Goal: Navigation & Orientation: Understand site structure

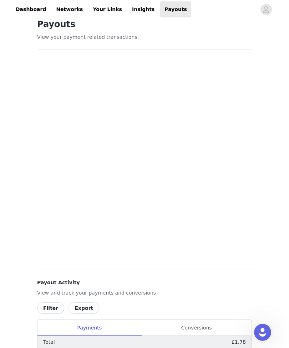
scroll to position [11, 0]
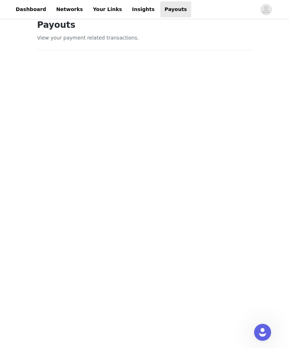
click at [263, 13] on icon "avatar" at bounding box center [265, 9] width 7 height 11
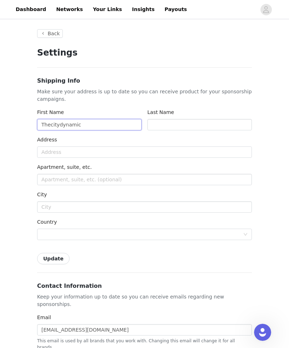
click at [97, 123] on input "Thecitydynamic" at bounding box center [89, 124] width 104 height 11
click at [93, 127] on input "Thecitydynamic" at bounding box center [89, 124] width 104 height 11
click at [95, 126] on input "Thecitydynamic" at bounding box center [89, 124] width 104 height 11
click at [100, 127] on input "Thecitydynamic" at bounding box center [89, 124] width 104 height 11
click at [99, 124] on input "Thecitydynamic" at bounding box center [89, 124] width 104 height 11
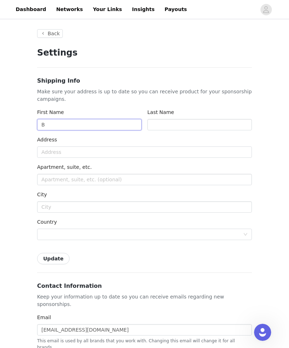
type input "B"
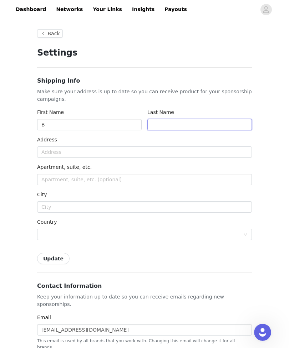
click at [206, 120] on input "text" at bounding box center [199, 124] width 104 height 11
type input "R"
click at [41, 11] on link "Dashboard" at bounding box center [30, 9] width 39 height 16
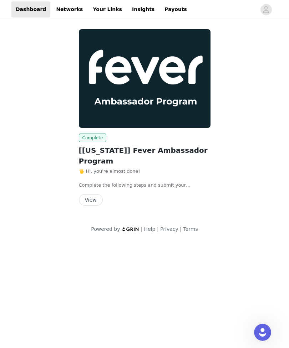
click at [92, 194] on button "View" at bounding box center [91, 199] width 24 height 11
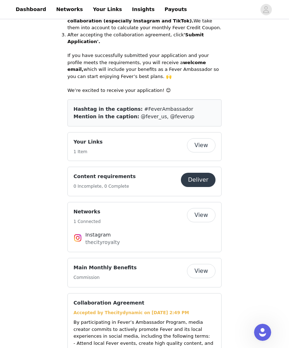
scroll to position [324, 0]
click at [200, 139] on button "View" at bounding box center [201, 146] width 29 height 14
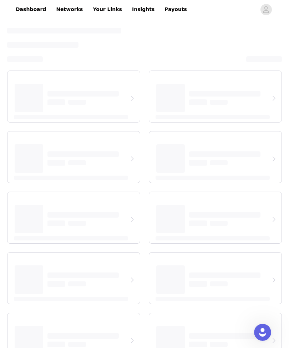
select select "12"
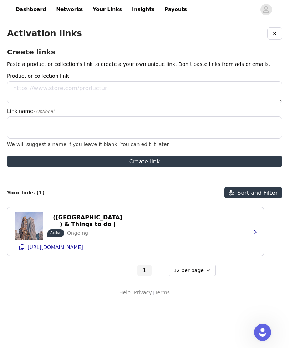
click at [139, 5] on link "Insights" at bounding box center [143, 9] width 31 height 16
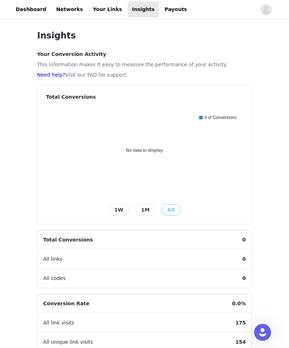
click at [97, 14] on link "Your Links" at bounding box center [107, 9] width 38 height 16
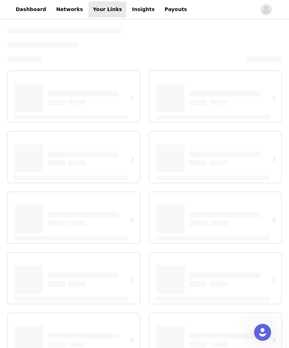
select select "12"
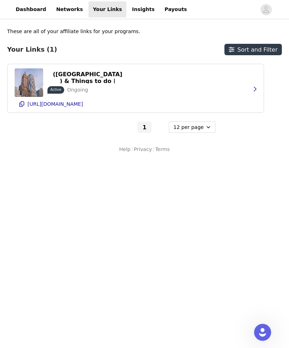
click at [70, 10] on link "Networks" at bounding box center [69, 9] width 35 height 16
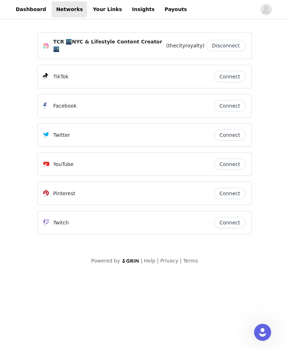
click at [167, 15] on link "Payouts" at bounding box center [175, 9] width 31 height 16
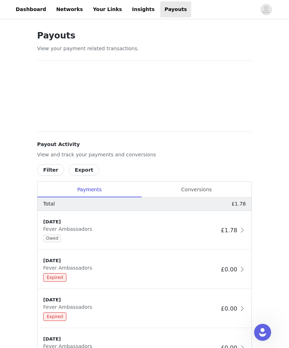
click at [267, 11] on icon "avatar" at bounding box center [265, 9] width 7 height 11
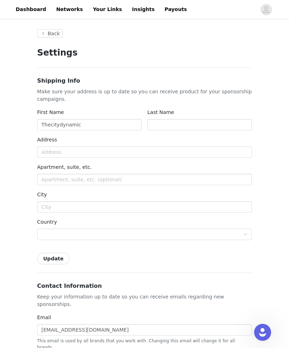
click at [270, 13] on button "button" at bounding box center [266, 9] width 20 height 11
